Goal: Check status: Check status

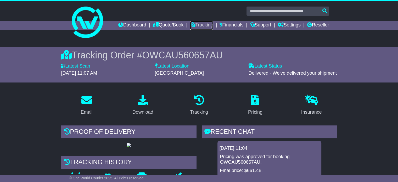
click at [201, 25] on link "Tracking" at bounding box center [201, 25] width 23 height 9
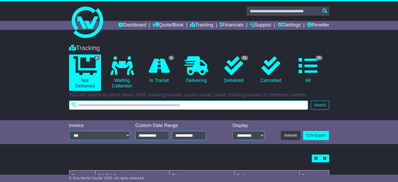
click at [163, 105] on input "text" at bounding box center [188, 104] width 239 height 9
paste input "**********"
type input "**********"
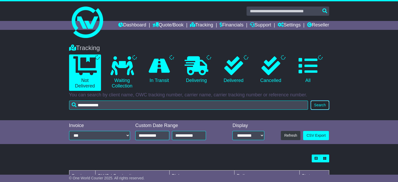
click at [313, 100] on button "Search" at bounding box center [319, 104] width 18 height 9
click at [318, 105] on button "Search" at bounding box center [319, 104] width 18 height 9
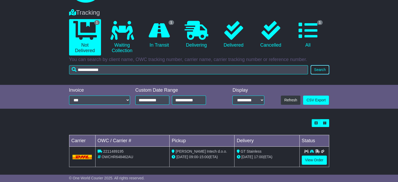
scroll to position [37, 0]
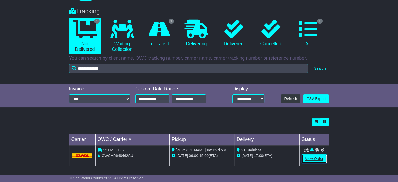
click at [310, 158] on link "View Order" at bounding box center [313, 158] width 25 height 9
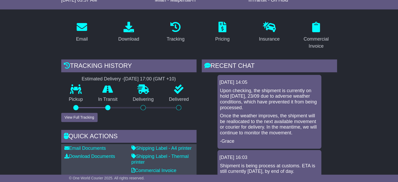
click at [273, 100] on p "Upon checking, the shipment is currently on hold [DATE], 23/09 due to adverse w…" at bounding box center [269, 99] width 99 height 22
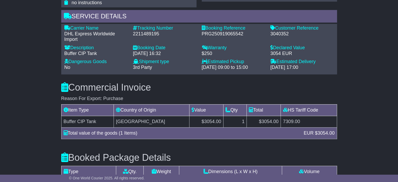
scroll to position [395, 0]
click at [155, 31] on div "2211489195" at bounding box center [165, 34] width 64 height 6
copy div "2211489195"
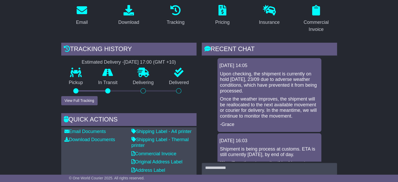
scroll to position [82, 0]
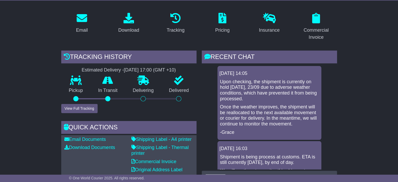
click at [168, 91] on p "Delivered" at bounding box center [178, 91] width 35 height 6
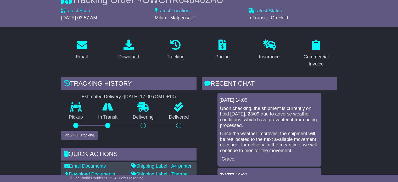
scroll to position [0, 0]
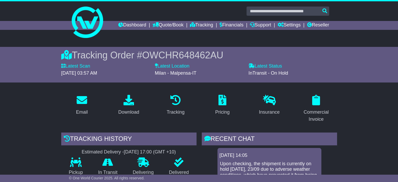
click at [189, 55] on span "OWCHR648462AU" at bounding box center [182, 55] width 81 height 11
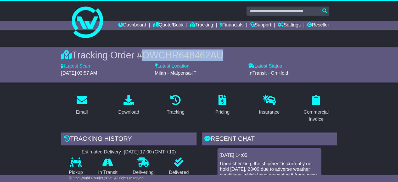
click at [189, 55] on span "OWCHR648462AU" at bounding box center [182, 55] width 81 height 11
copy span "OWCHR648462AU"
